Goal: Find specific page/section: Find specific page/section

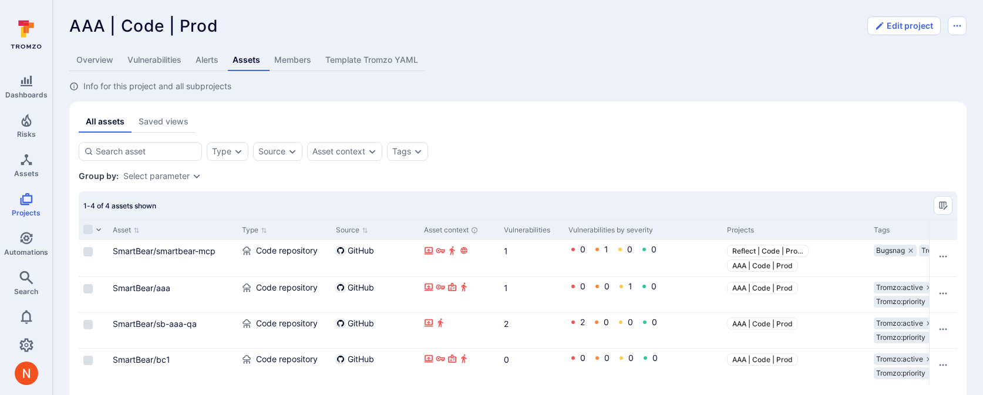
click at [634, 152] on div "Type Source Asset context Tags Save view" at bounding box center [518, 151] width 878 height 19
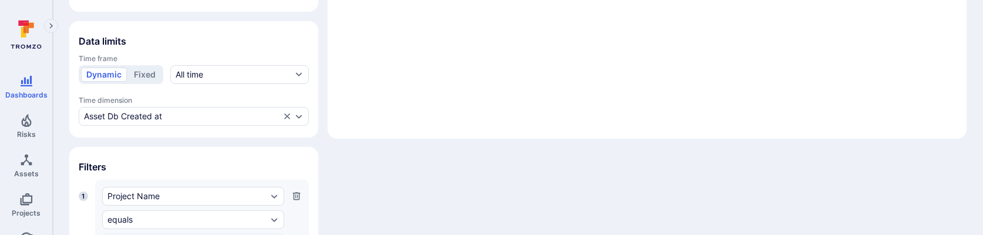
scroll to position [383, 0]
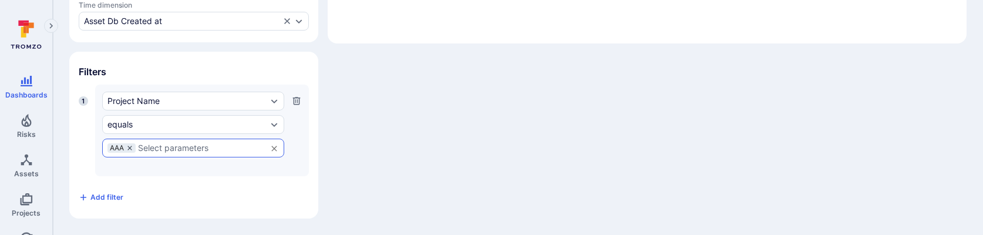
click at [131, 150] on icon at bounding box center [129, 147] width 7 height 7
click at [130, 150] on input "text" at bounding box center [192, 147] width 171 height 9
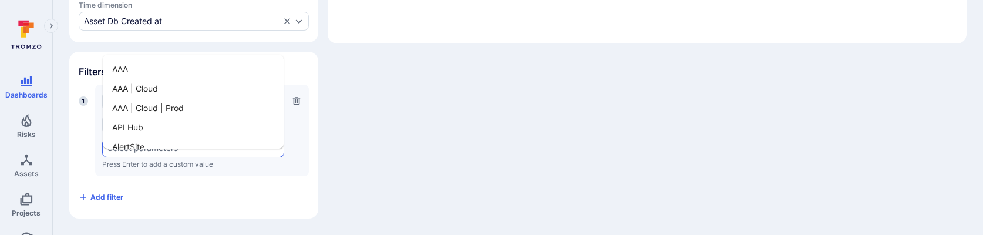
click at [135, 59] on li "AAA" at bounding box center [193, 68] width 181 height 19
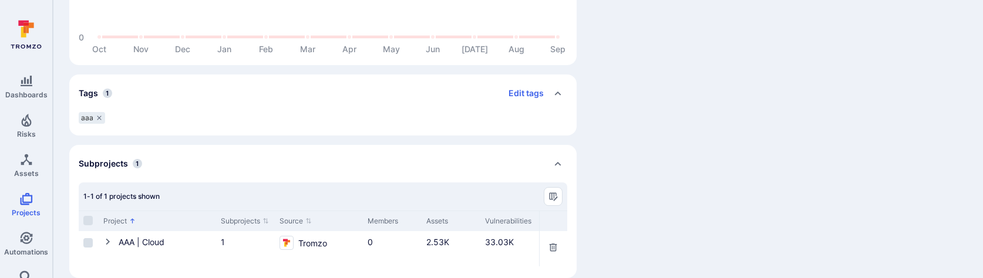
scroll to position [549, 0]
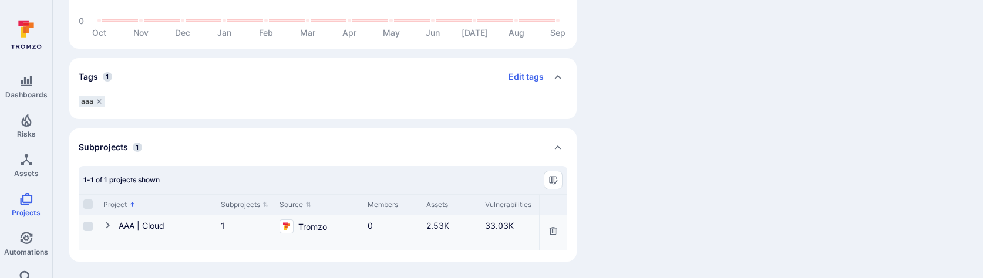
click at [110, 221] on icon "Cell for Project" at bounding box center [107, 225] width 9 height 9
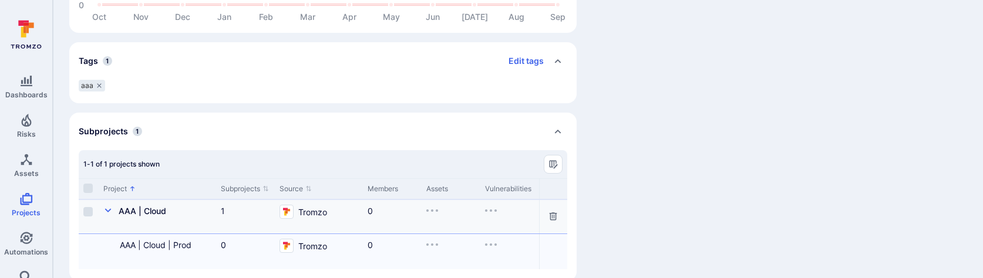
scroll to position [584, 0]
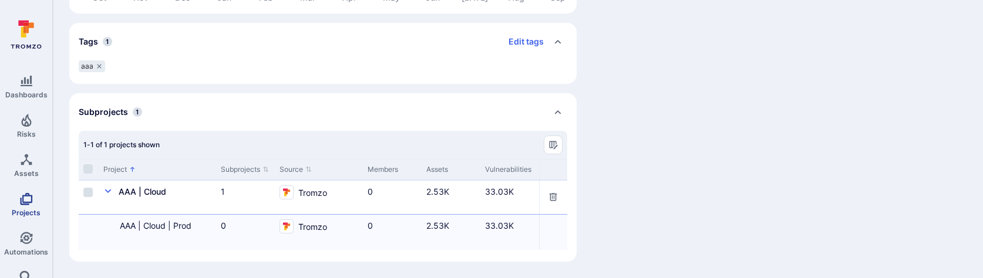
click at [22, 204] on icon "Projects" at bounding box center [26, 199] width 12 height 12
